Goal: Task Accomplishment & Management: Complete application form

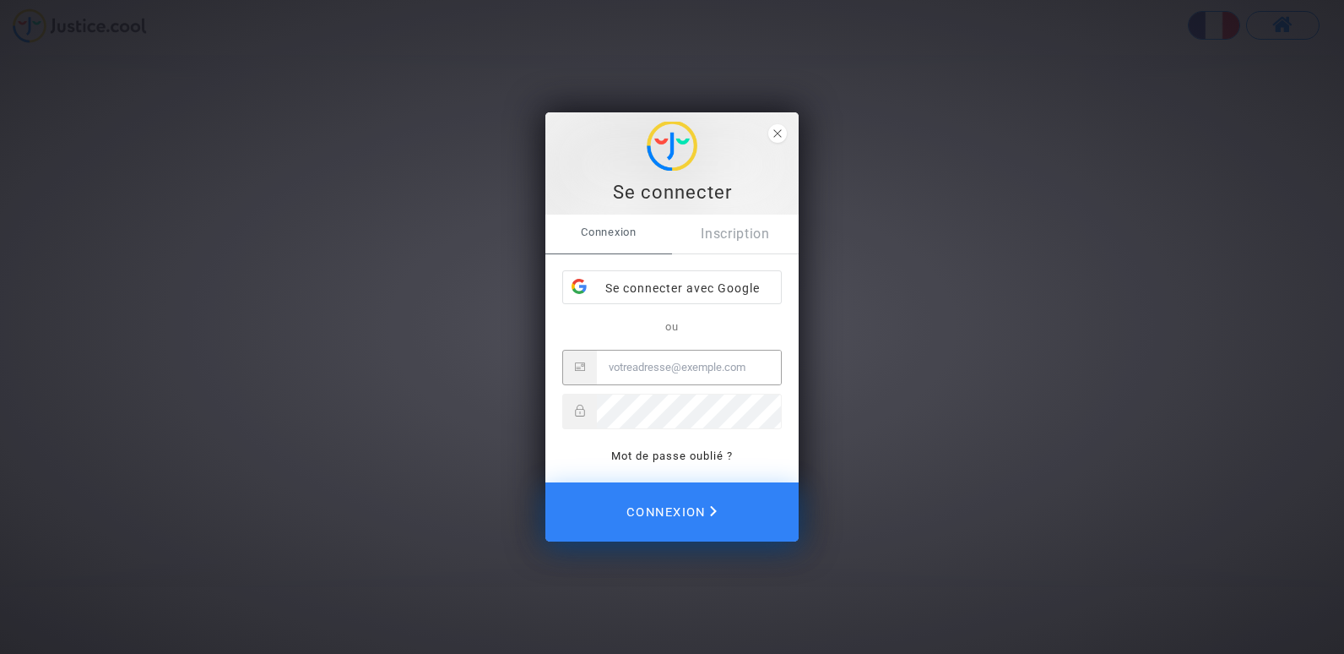
type input "[PERSON_NAME][EMAIL_ADDRESS][PERSON_NAME][DOMAIN_NAME]"
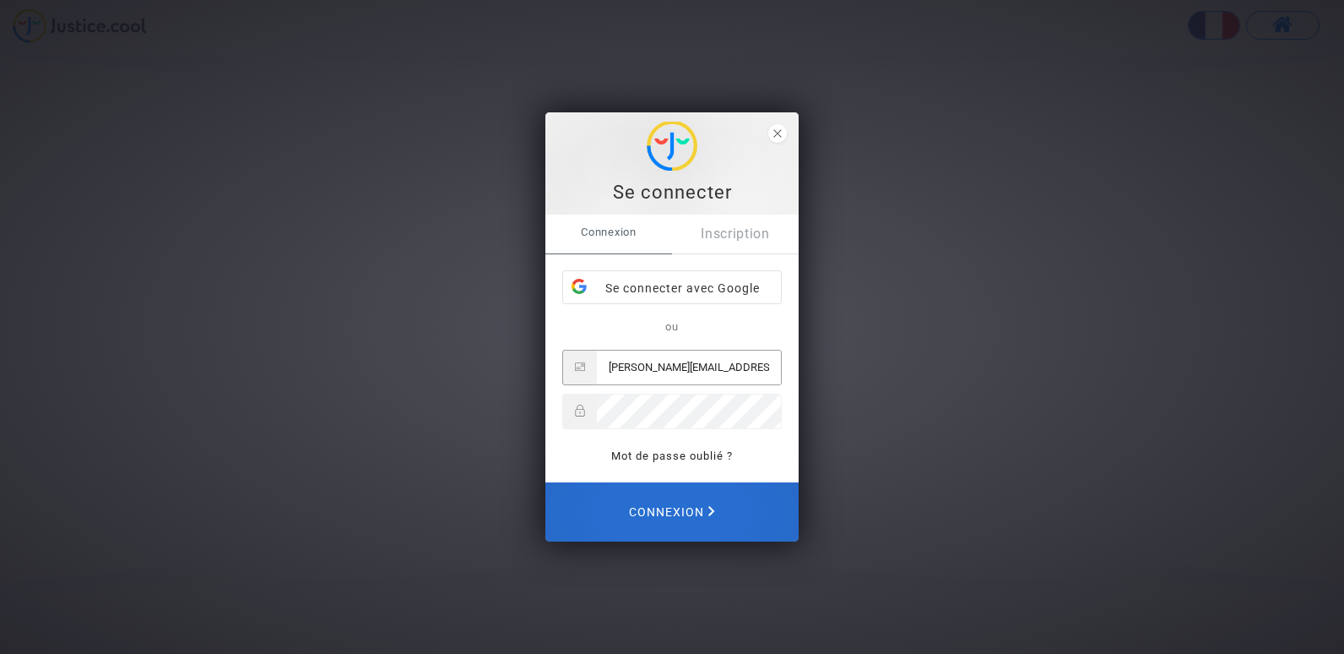
click at [676, 507] on span "Connexion" at bounding box center [672, 511] width 86 height 35
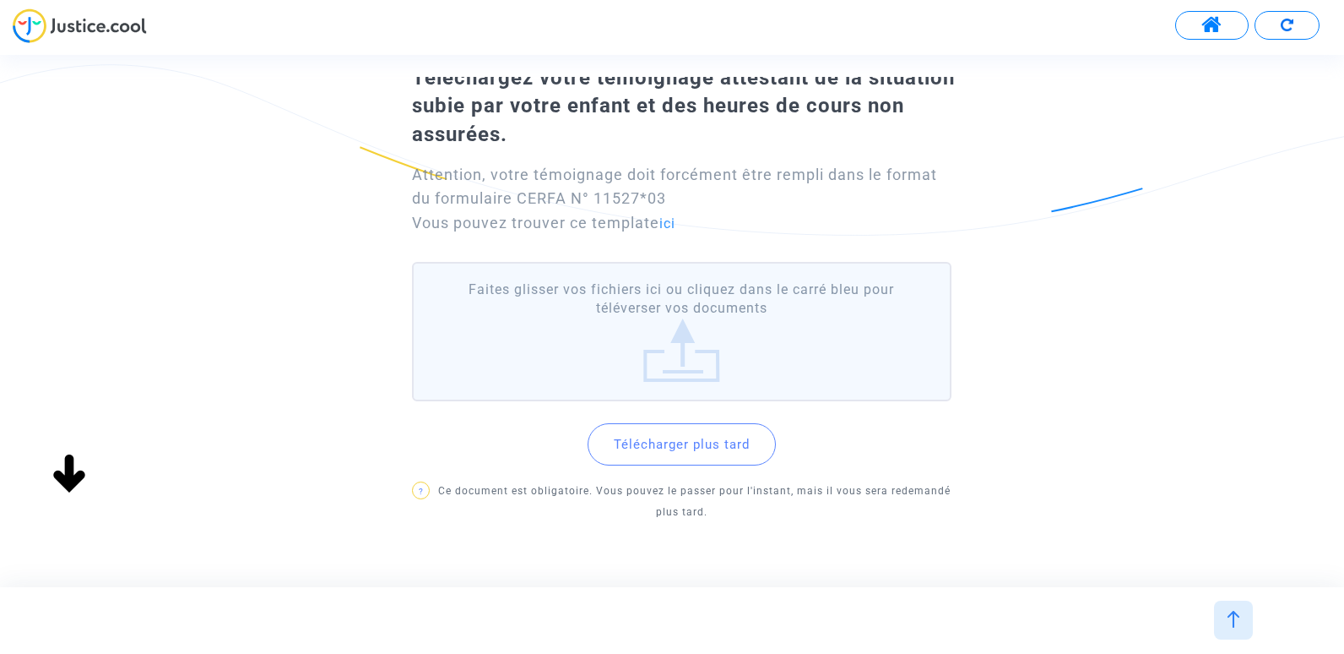
scroll to position [127, 0]
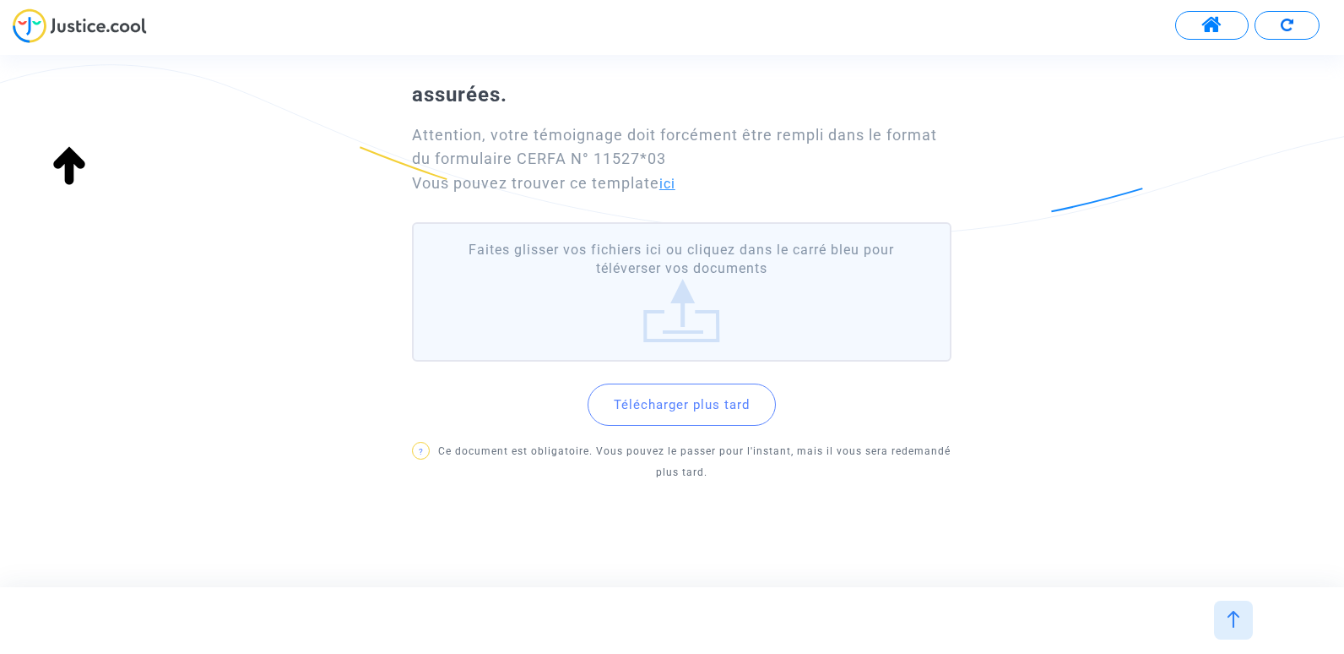
click at [675, 186] on link "ici" at bounding box center [667, 184] width 16 height 16
